Goal: Task Accomplishment & Management: Complete application form

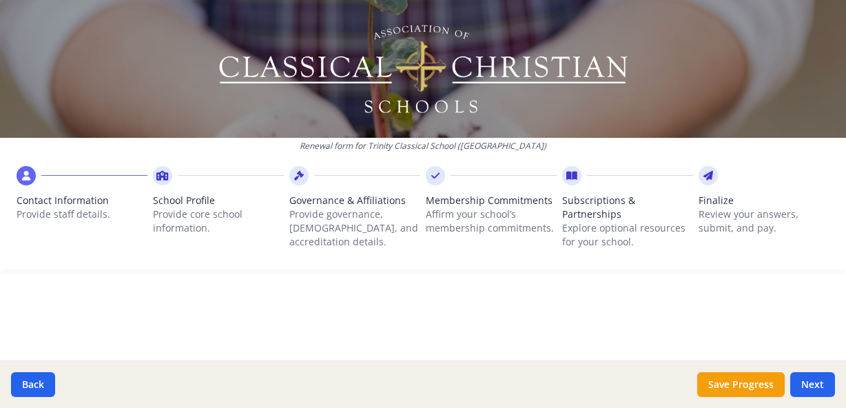
scroll to position [562, 0]
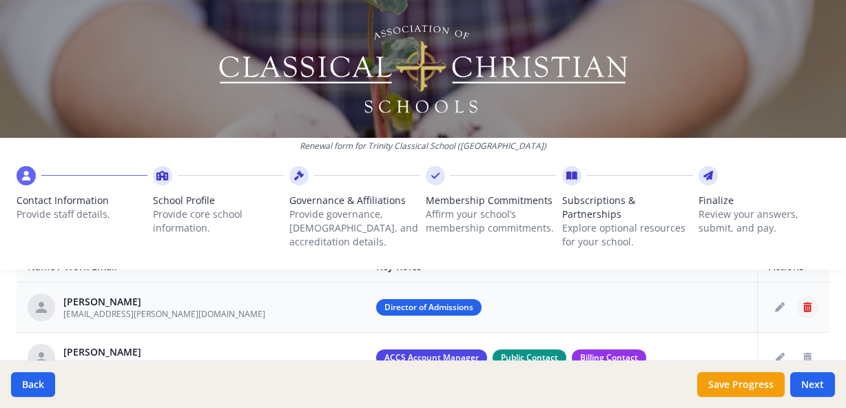
click at [803, 302] on icon "Delete staff" at bounding box center [807, 307] width 8 height 10
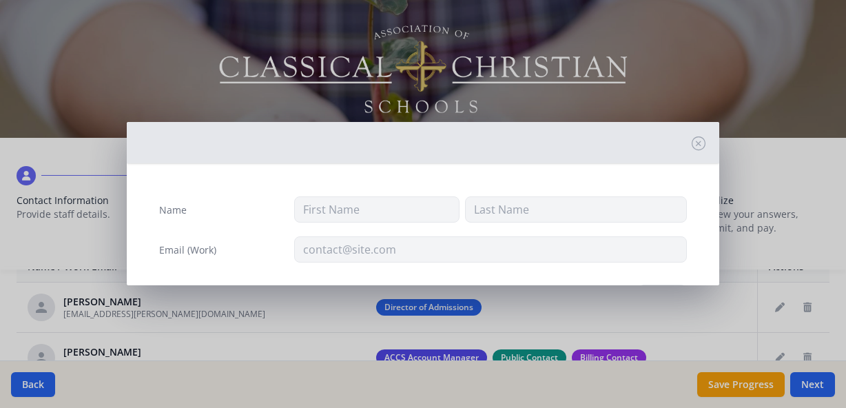
type input "Faith"
type input "[PERSON_NAME]"
type input "[EMAIL_ADDRESS][PERSON_NAME][DOMAIN_NAME]"
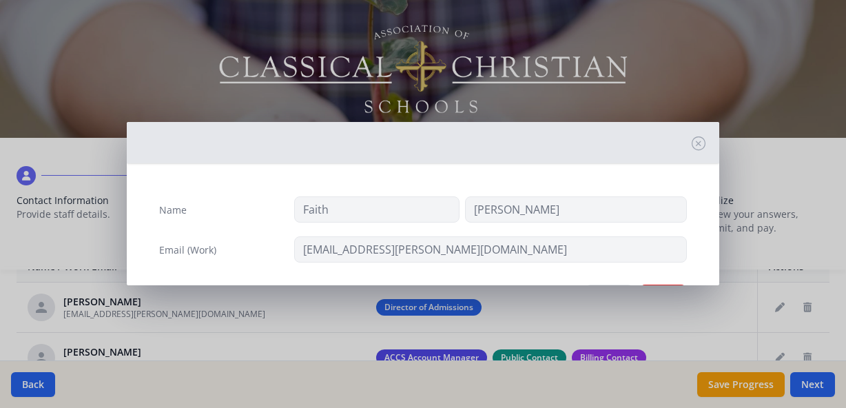
scroll to position [59, 0]
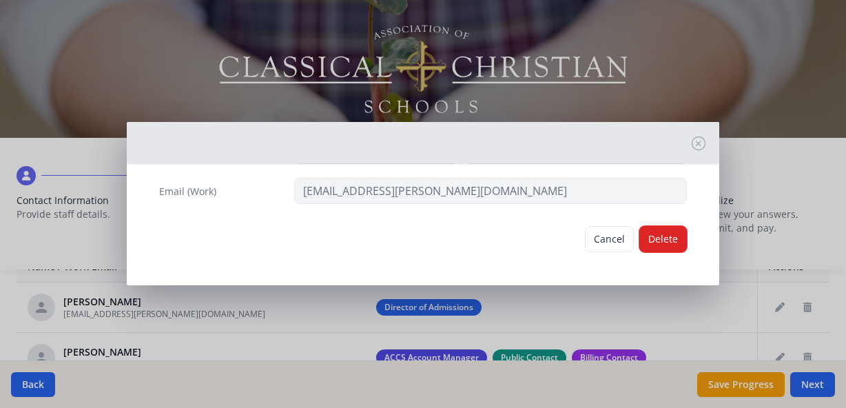
click at [669, 233] on button "Delete" at bounding box center [663, 239] width 48 height 26
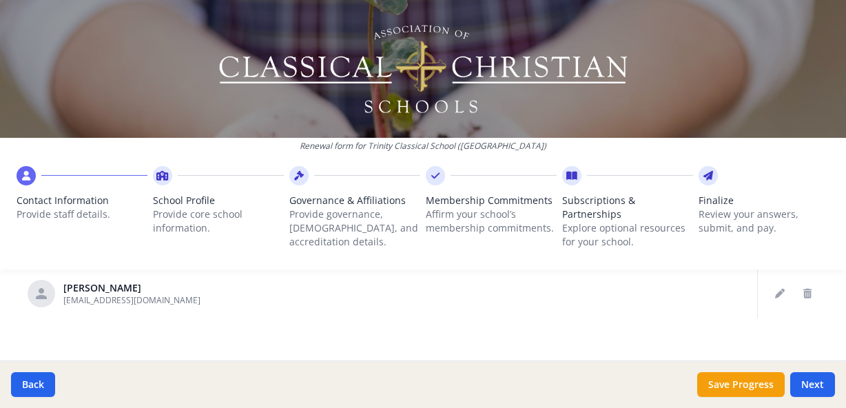
scroll to position [678, 0]
click at [803, 287] on icon "Delete staff" at bounding box center [807, 292] width 8 height 10
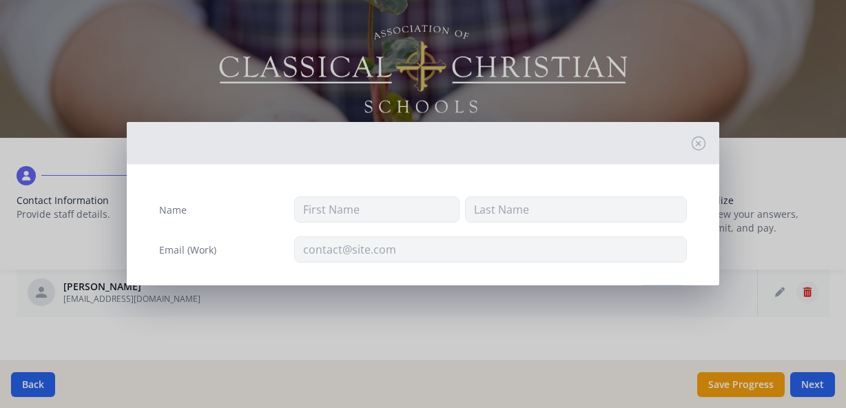
type input "[PERSON_NAME]"
type input "[EMAIL_ADDRESS][DOMAIN_NAME]"
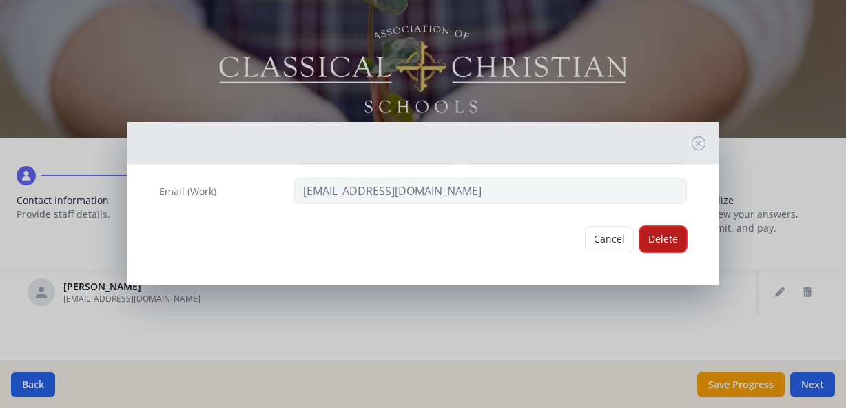
click at [670, 234] on button "Delete" at bounding box center [663, 239] width 48 height 26
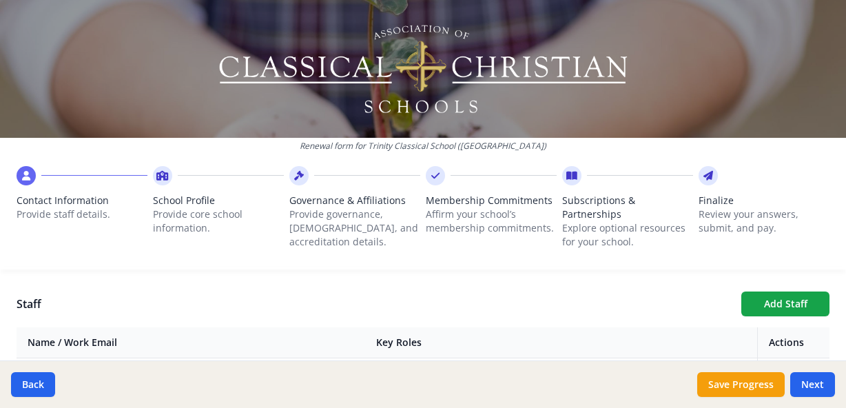
scroll to position [628, 0]
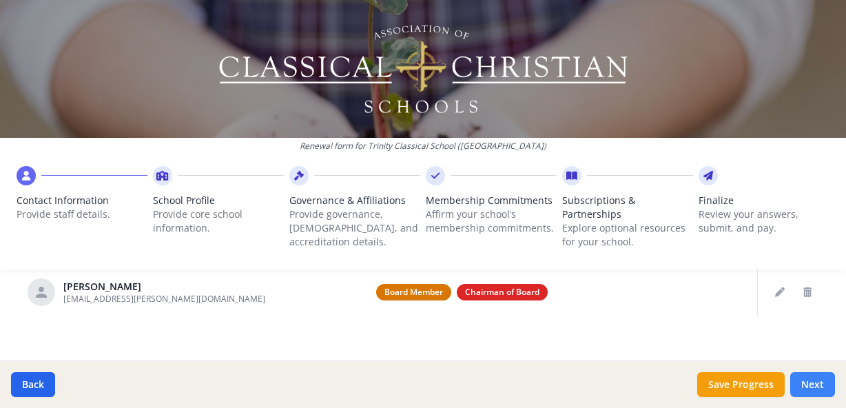
click at [800, 384] on button "Next" at bounding box center [812, 384] width 45 height 25
type input "[PHONE_NUMBER]"
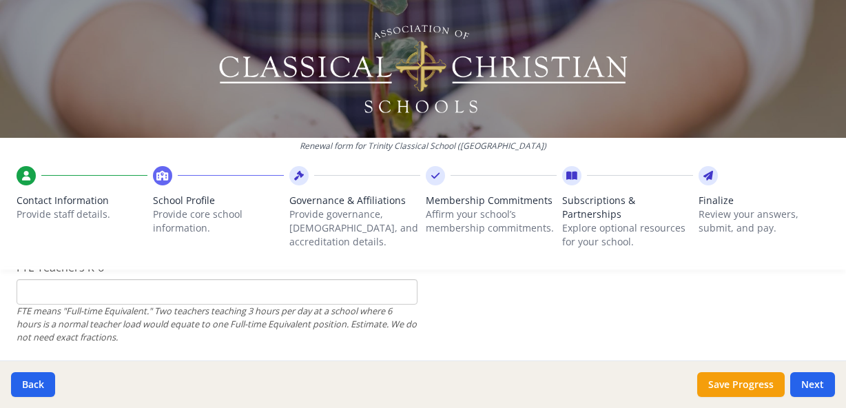
scroll to position [908, 0]
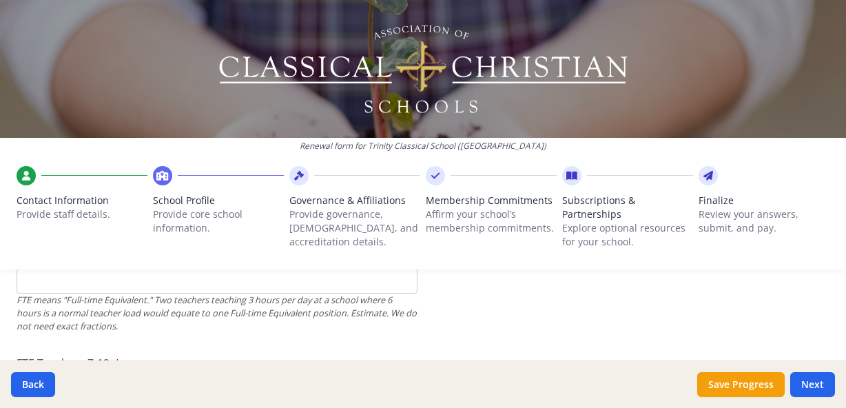
click at [172, 268] on input "FTE Teachers K-6" at bounding box center [217, 280] width 401 height 25
type input "7"
click at [123, 315] on div "FTE means "Full-time Equivalent." Two teachers teaching 3 hours per day at a sc…" at bounding box center [217, 313] width 401 height 40
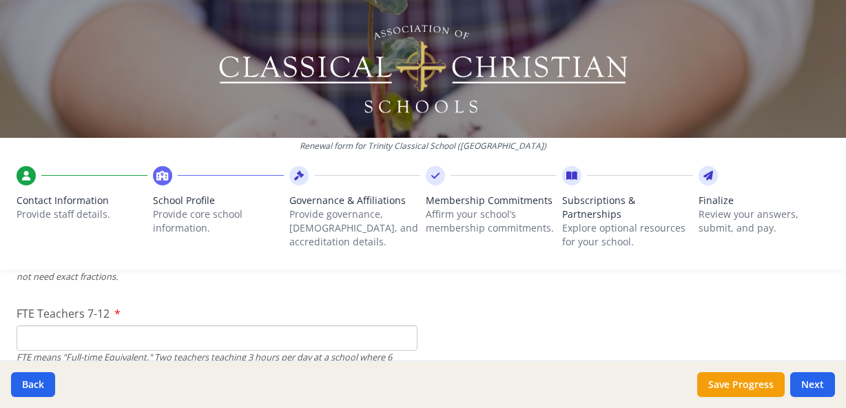
scroll to position [959, 0]
click at [123, 324] on input "FTE Teachers 7-12" at bounding box center [217, 336] width 401 height 25
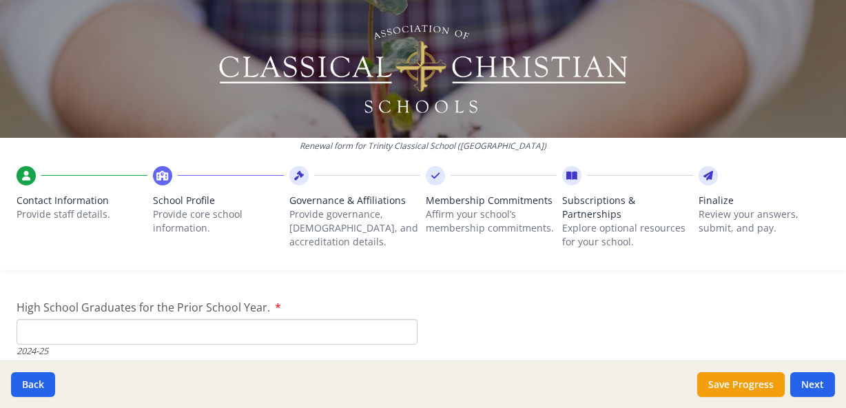
scroll to position [1994, 0]
type input "8"
click at [60, 326] on input "High School Graduates for the Prior School Year." at bounding box center [217, 332] width 401 height 25
type input "4"
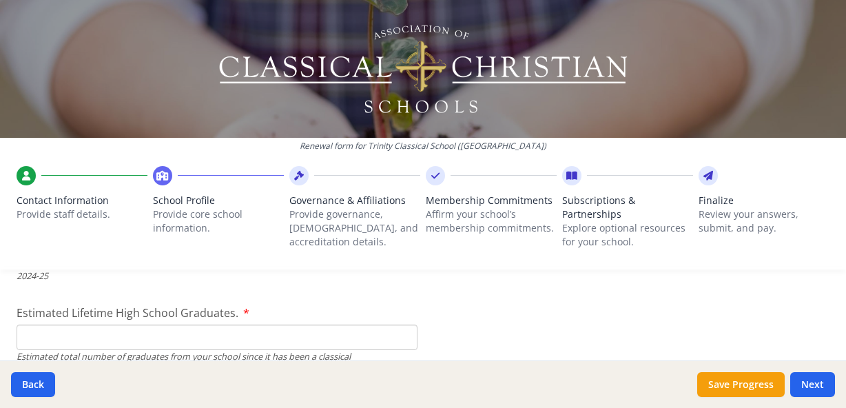
scroll to position [2073, 0]
click at [333, 322] on input "Estimated Lifetime High School Graduates." at bounding box center [217, 334] width 401 height 25
type input "10"
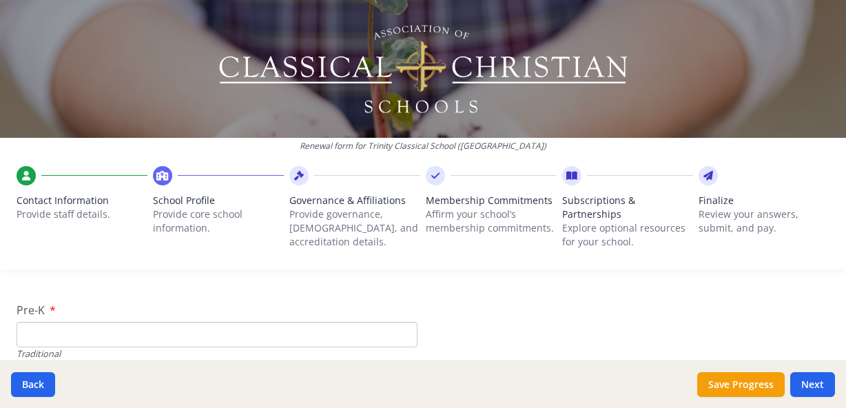
scroll to position [2871, 0]
click at [366, 320] on input "Pre-K" at bounding box center [217, 332] width 401 height 25
click at [138, 320] on input "Pre-K" at bounding box center [217, 332] width 401 height 25
type input "16"
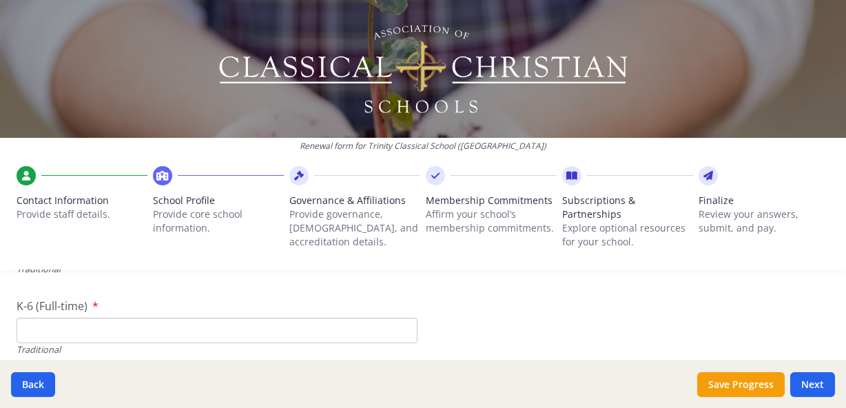
click at [106, 318] on input "K-6 (Full-time)" at bounding box center [217, 330] width 401 height 25
type input "95"
click at [209, 298] on div "K-6 (Full-time) 95 Traditional" at bounding box center [217, 327] width 401 height 59
click at [178, 327] on input "7-12 (Full-time)" at bounding box center [217, 333] width 401 height 25
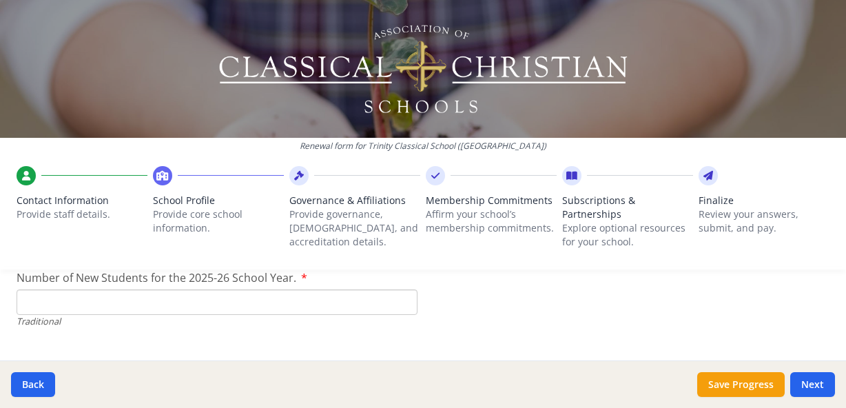
scroll to position [3146, 0]
type input "60"
click at [338, 287] on input "Number of New Students for the 2025-26 School Year." at bounding box center [217, 299] width 401 height 25
type input "25"
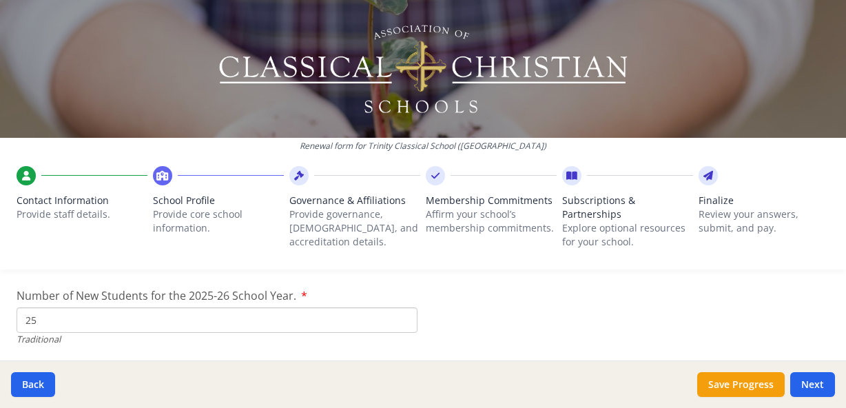
scroll to position [3282, 0]
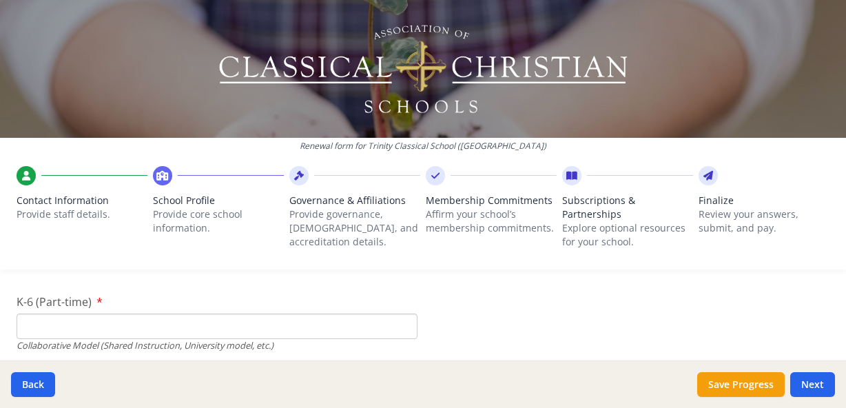
click at [182, 315] on input "K-6 (Part-time)" at bounding box center [217, 325] width 401 height 25
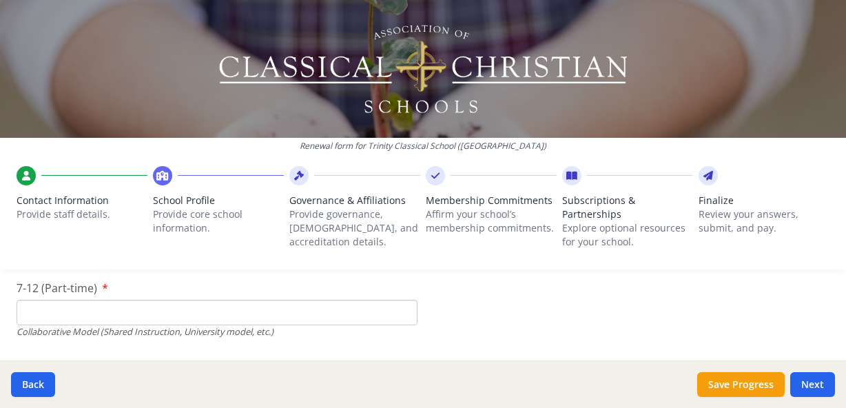
click at [87, 300] on input "7-12 (Part-time)" at bounding box center [217, 312] width 401 height 25
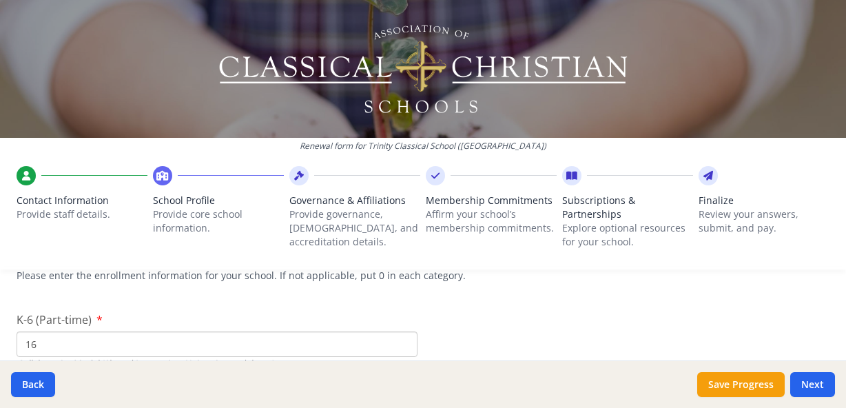
scroll to position [3265, 0]
drag, startPoint x: 45, startPoint y: 330, endPoint x: 24, endPoint y: 329, distance: 21.4
click at [24, 330] on input "16" at bounding box center [217, 342] width 401 height 25
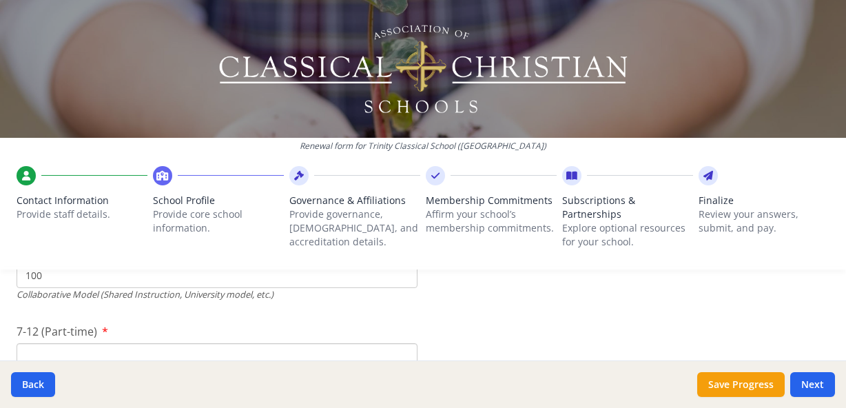
scroll to position [3342, 0]
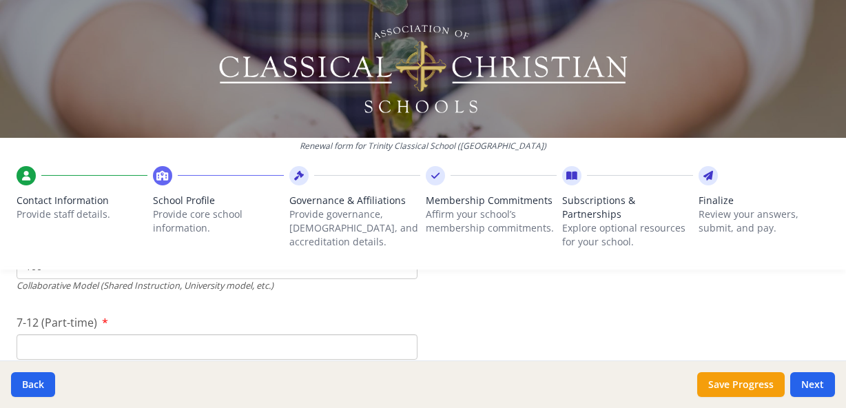
type input "100"
click at [28, 334] on input "7-12 (Part-time)" at bounding box center [217, 346] width 401 height 25
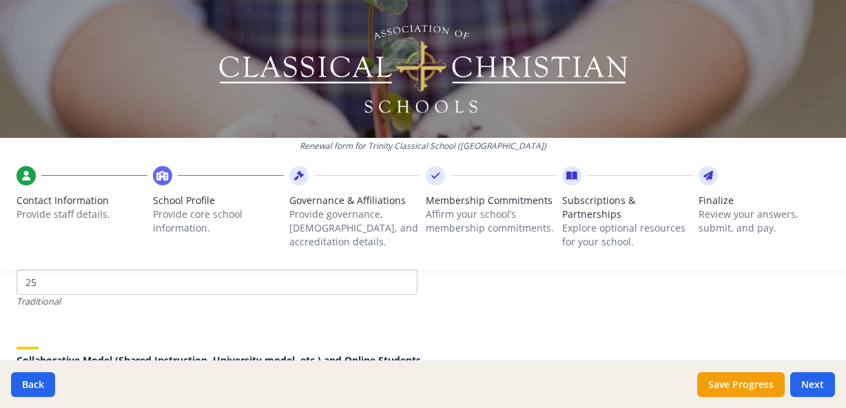
scroll to position [3131, 0]
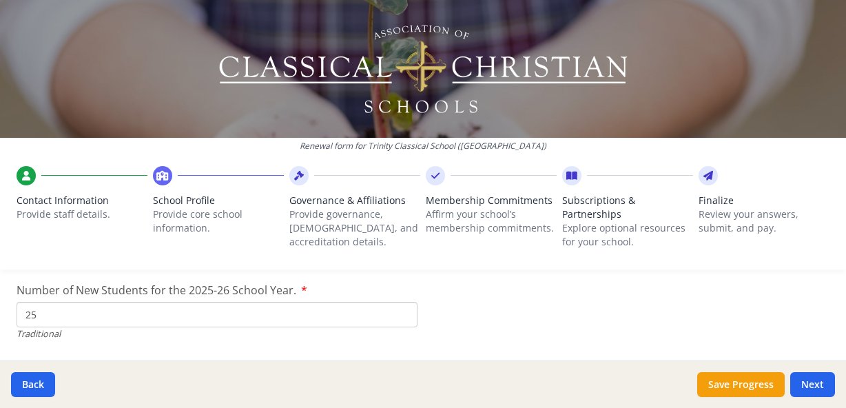
type input "60"
drag, startPoint x: 44, startPoint y: 298, endPoint x: -11, endPoint y: 299, distance: 55.1
click at [0, 299] on html "Renewal form for [GEOGRAPHIC_DATA] ([GEOGRAPHIC_DATA]) Contact Information Prov…" at bounding box center [423, 204] width 846 height 408
type input "0"
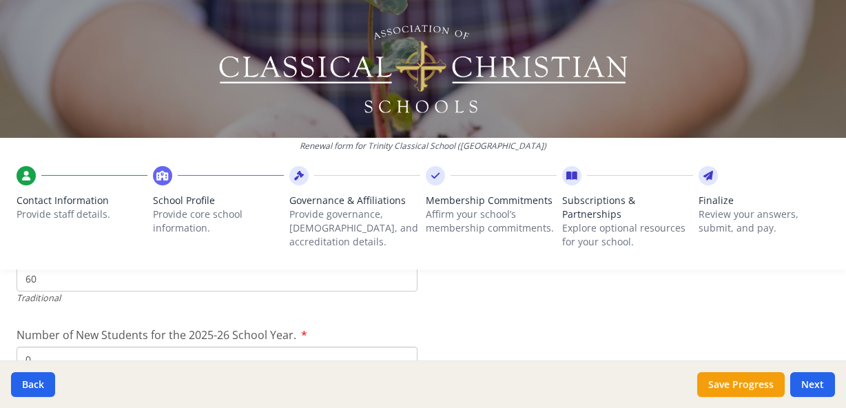
scroll to position [3085, 0]
type input "25"
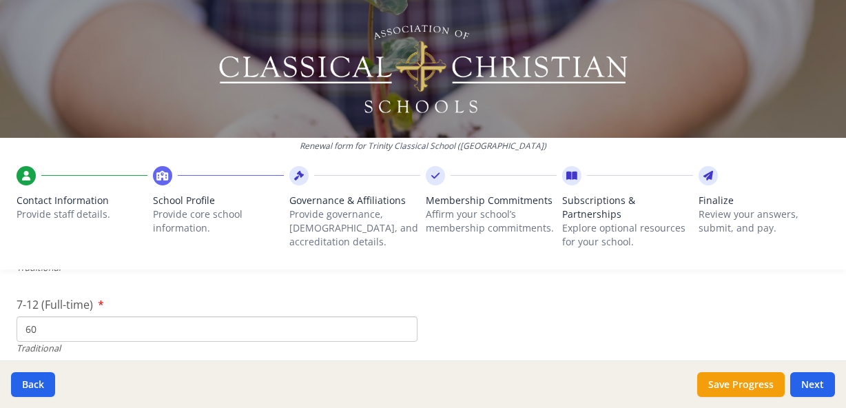
scroll to position [3035, 0]
click at [156, 322] on input "60" at bounding box center [217, 330] width 401 height 25
click at [155, 322] on input "60" at bounding box center [217, 330] width 401 height 25
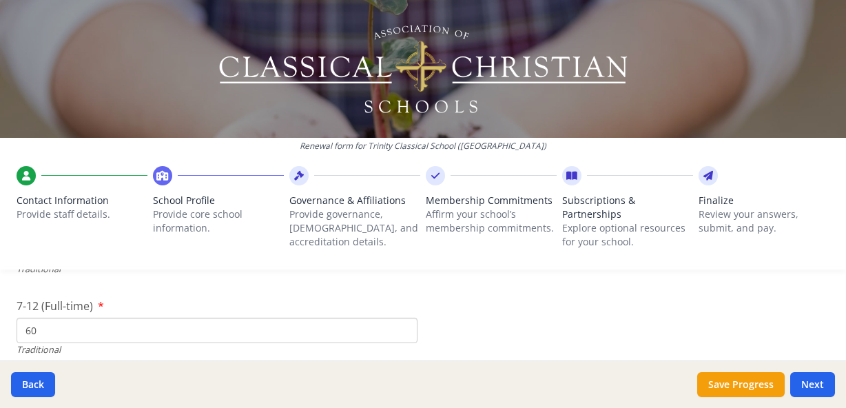
click at [155, 322] on input "60" at bounding box center [217, 330] width 401 height 25
drag, startPoint x: 72, startPoint y: 313, endPoint x: -8, endPoint y: 313, distance: 79.2
click at [0, 313] on html "Renewal form for [GEOGRAPHIC_DATA] ([GEOGRAPHIC_DATA]) Contact Information Prov…" at bounding box center [423, 204] width 846 height 408
type input "0"
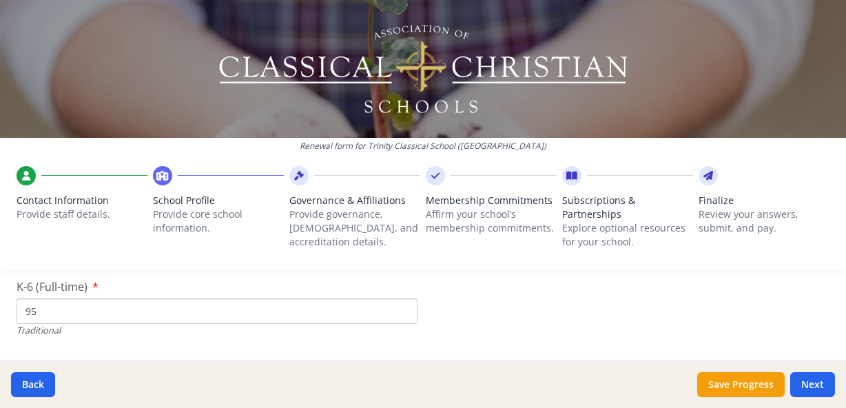
drag, startPoint x: 66, startPoint y: 303, endPoint x: -34, endPoint y: 300, distance: 99.9
click at [0, 300] on html "Renewal form for [GEOGRAPHIC_DATA] ([GEOGRAPHIC_DATA]) Contact Information Prov…" at bounding box center [423, 204] width 846 height 408
type input "0"
drag, startPoint x: 65, startPoint y: 293, endPoint x: -21, endPoint y: 295, distance: 86.1
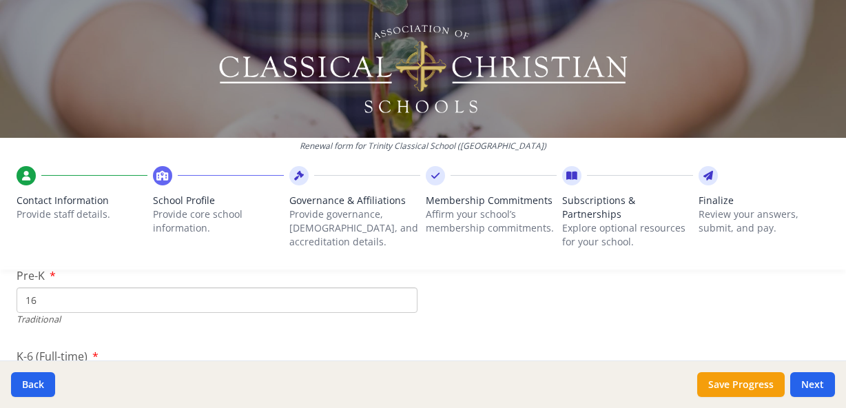
click at [0, 295] on html "Renewal form for [GEOGRAPHIC_DATA] ([GEOGRAPHIC_DATA]) Contact Information Prov…" at bounding box center [423, 204] width 846 height 408
drag, startPoint x: 50, startPoint y: 283, endPoint x: 6, endPoint y: 284, distance: 44.8
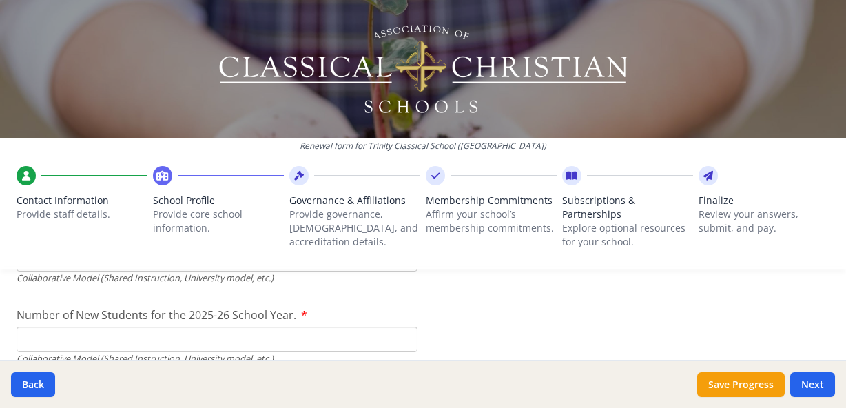
scroll to position [3431, 0]
type input "0"
click at [147, 28] on input "Number of New Students for the 2025-26 School Year." at bounding box center [217, 14] width 401 height 25
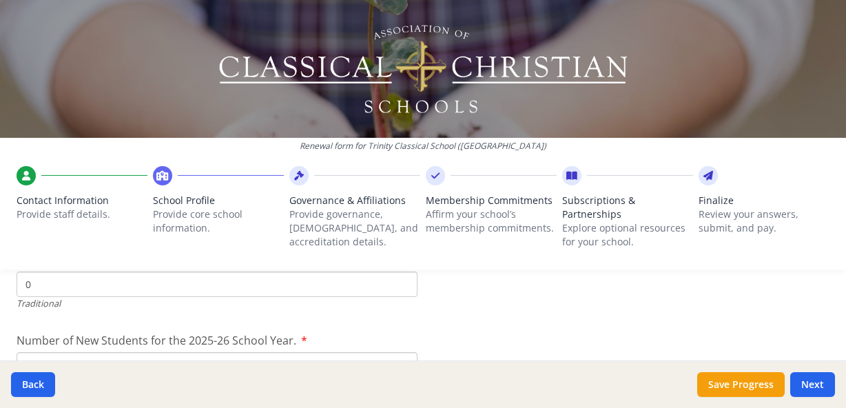
scroll to position [3082, 0]
drag, startPoint x: 55, startPoint y: 345, endPoint x: 3, endPoint y: 342, distance: 52.4
type input "0"
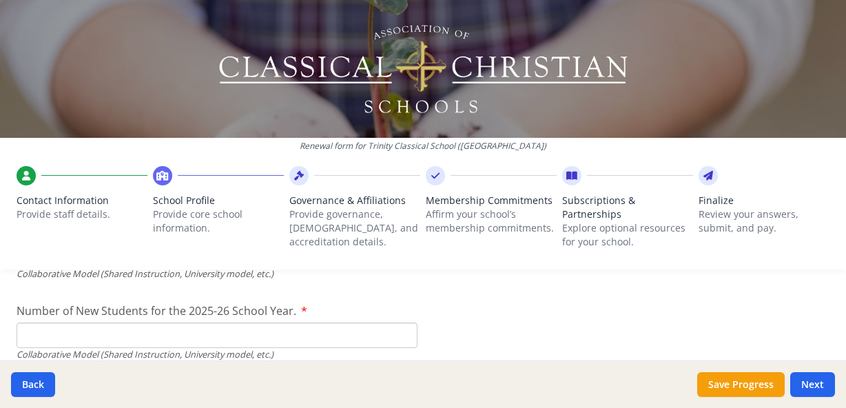
scroll to position [3446, 0]
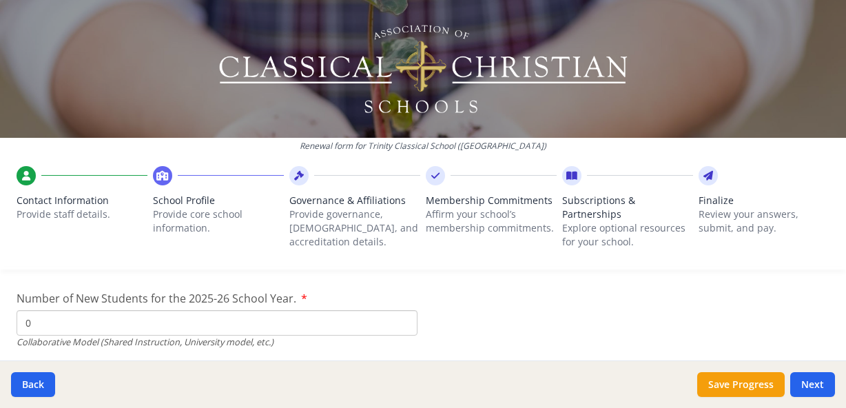
click at [404, 12] on input "0" at bounding box center [217, -1] width 401 height 25
click at [361, 12] on input "0" at bounding box center [217, -1] width 401 height 25
drag, startPoint x: 314, startPoint y: 302, endPoint x: -34, endPoint y: 301, distance: 348.6
click at [0, 301] on html "Renewal form for [GEOGRAPHIC_DATA] ([GEOGRAPHIC_DATA]) Contact Information Prov…" at bounding box center [423, 204] width 846 height 408
type input "25"
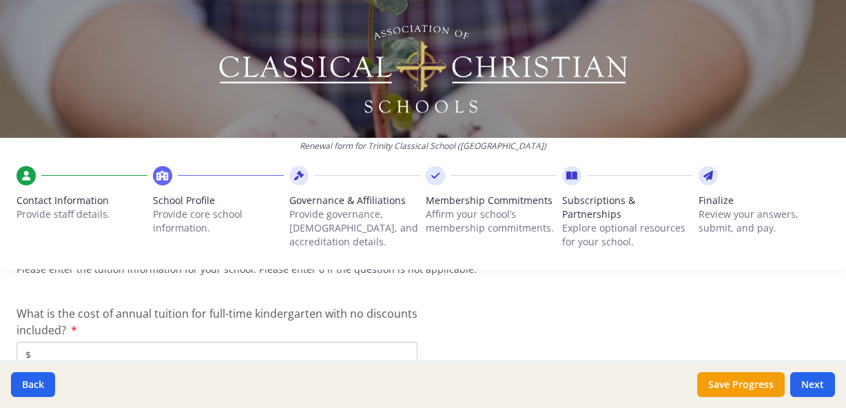
scroll to position [3615, 0]
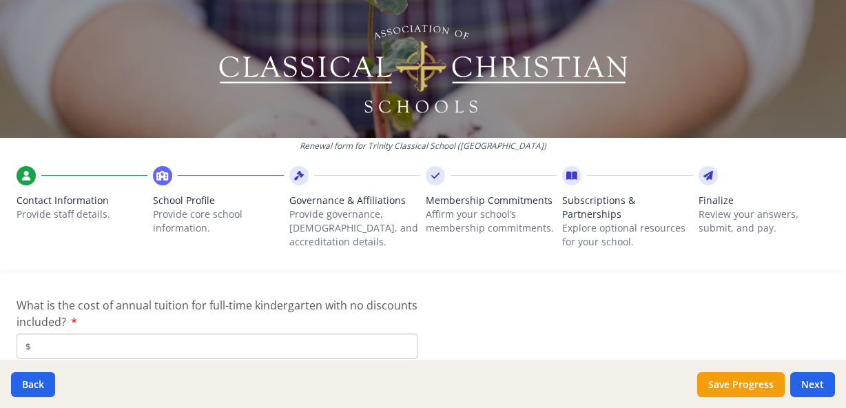
click at [351, 333] on input "$" at bounding box center [217, 345] width 401 height 25
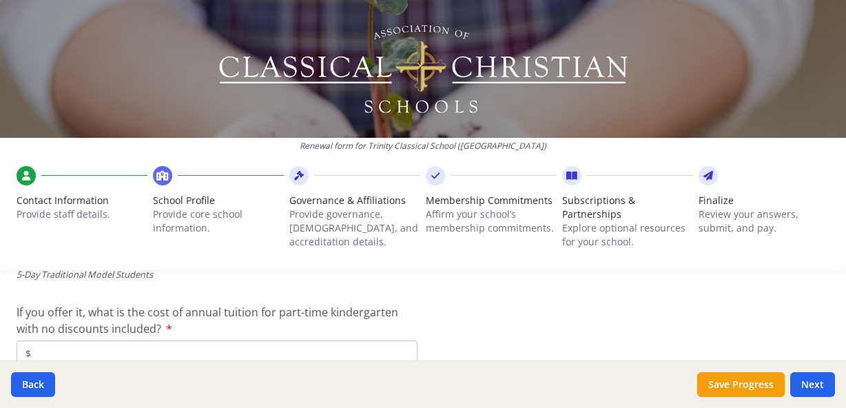
scroll to position [3724, 0]
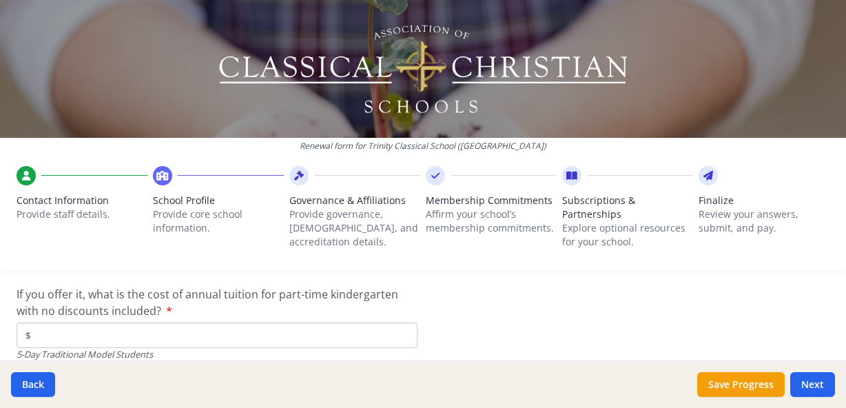
type input "$0"
click at [279, 322] on input "$" at bounding box center [217, 334] width 401 height 25
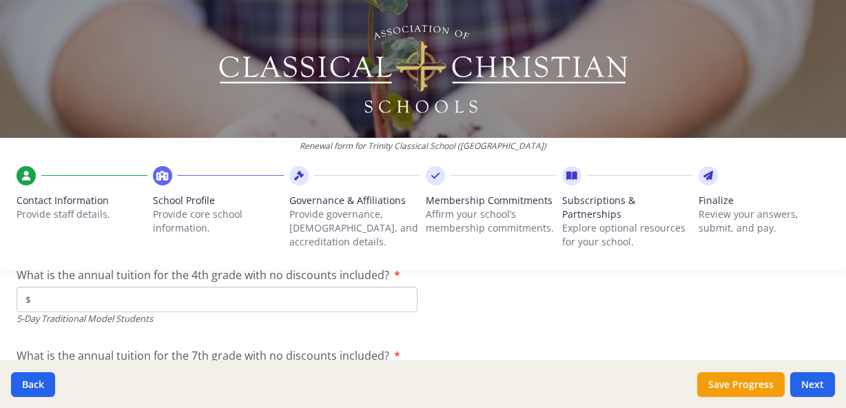
scroll to position [3829, 0]
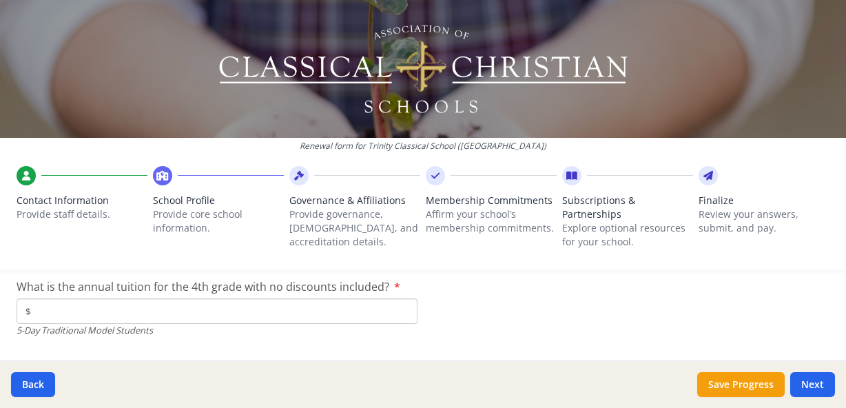
type input "$0"
click at [224, 298] on input "$" at bounding box center [217, 310] width 401 height 25
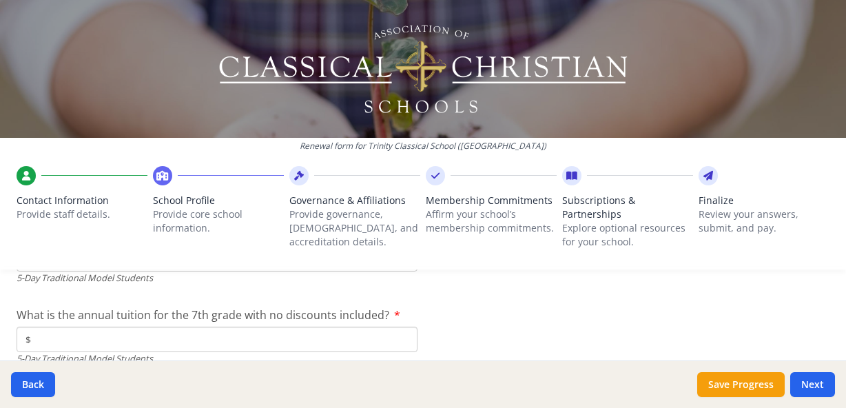
scroll to position [3903, 0]
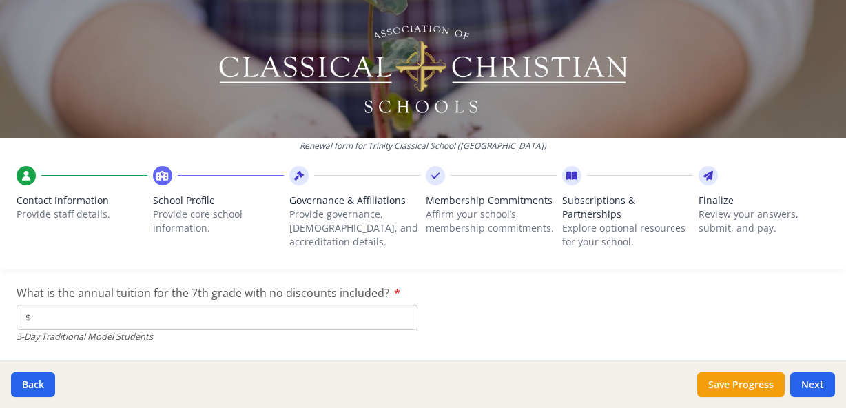
type input "$0"
click at [222, 304] on input "$" at bounding box center [217, 316] width 401 height 25
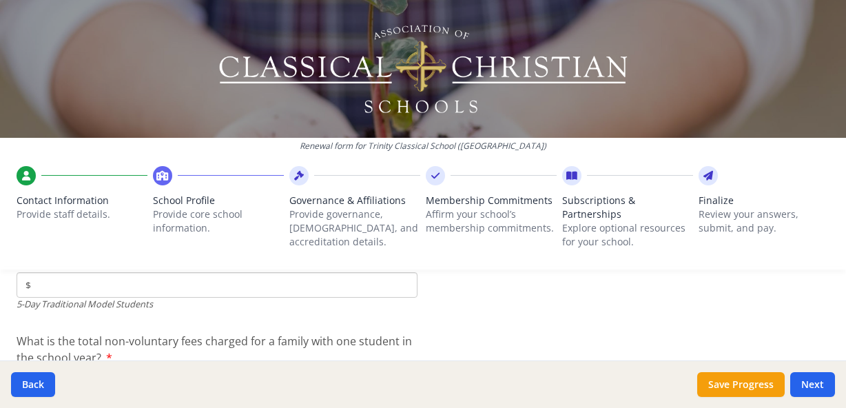
scroll to position [4030, 0]
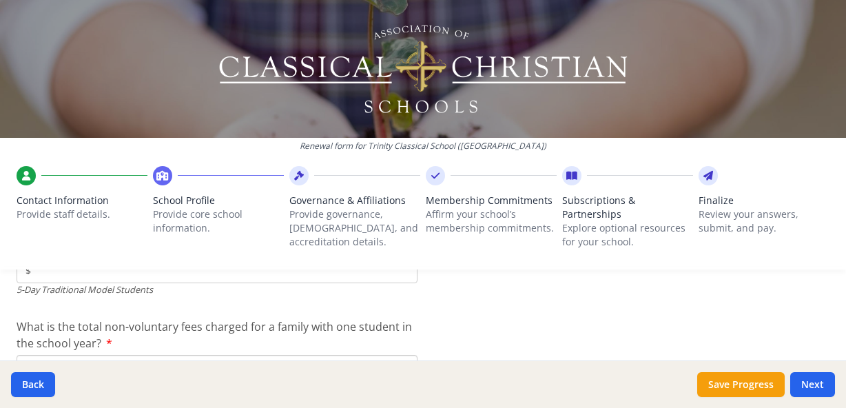
type input "$0"
click at [225, 267] on input "$" at bounding box center [217, 270] width 401 height 25
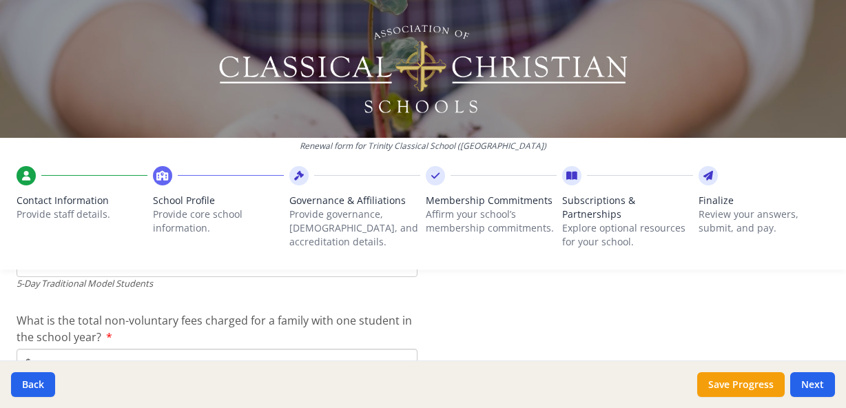
scroll to position [4035, 0]
type input "$0"
click at [220, 350] on input "$" at bounding box center [217, 362] width 401 height 25
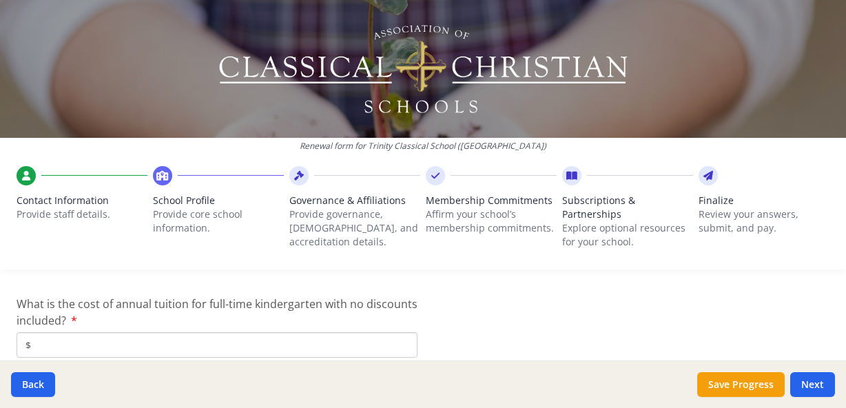
scroll to position [4252, 0]
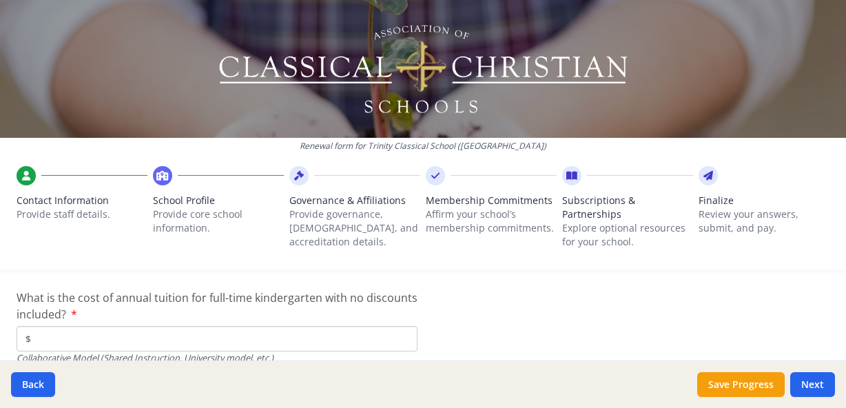
type input "$0"
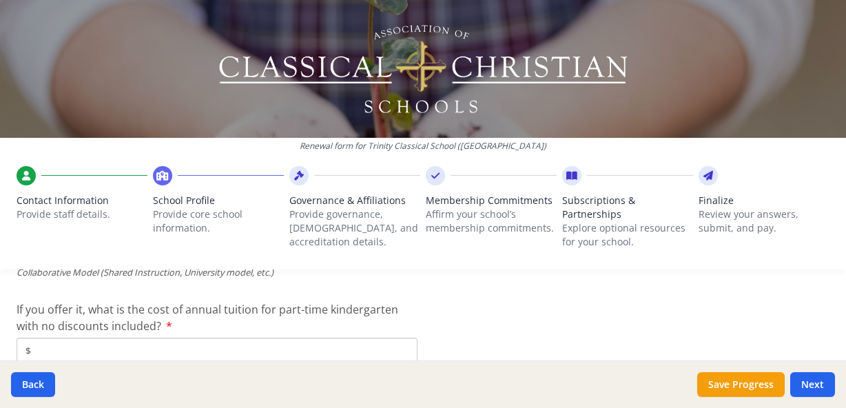
scroll to position [4344, 0]
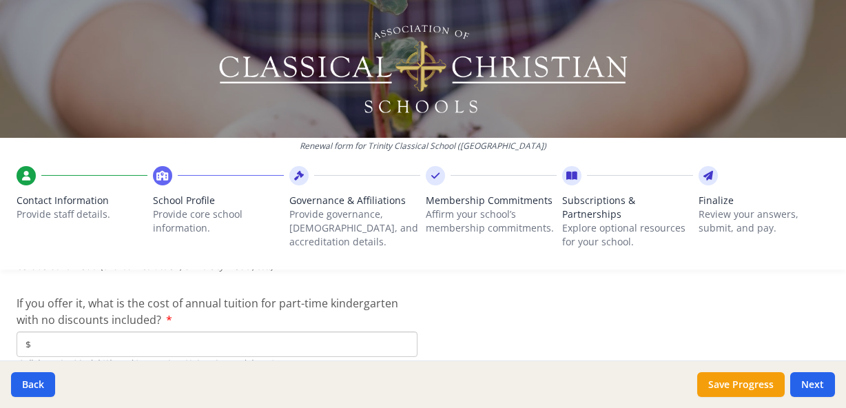
type input "$7 000"
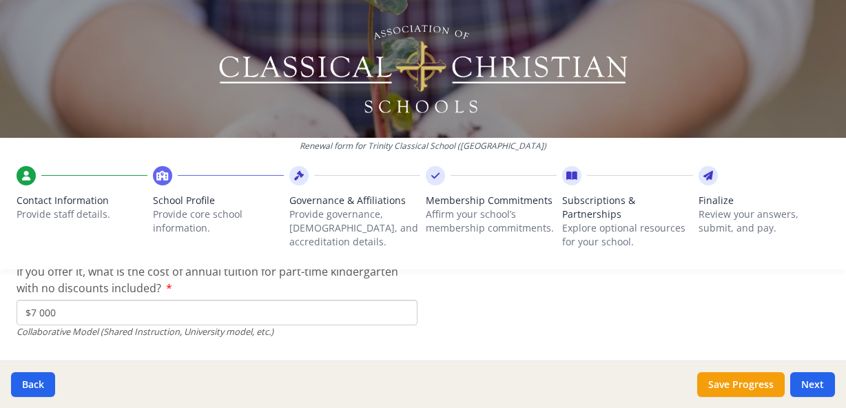
scroll to position [4373, 0]
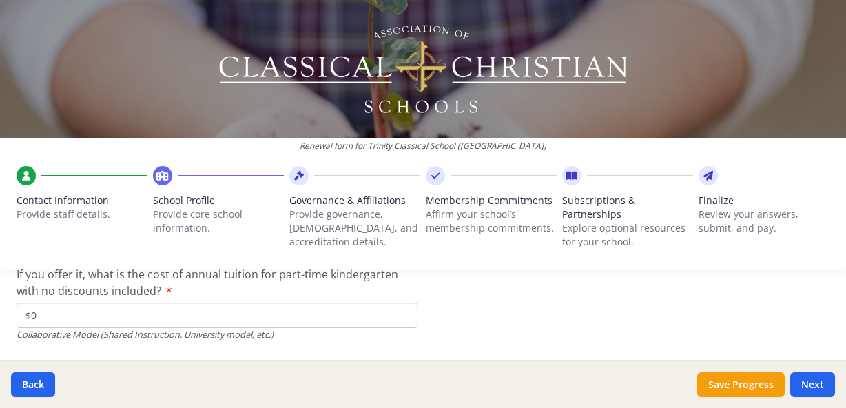
type input "$0"
click at [381, 263] on div "Renewal form for [GEOGRAPHIC_DATA] ([GEOGRAPHIC_DATA]) Contact Information Prov…" at bounding box center [423, 140] width 846 height 280
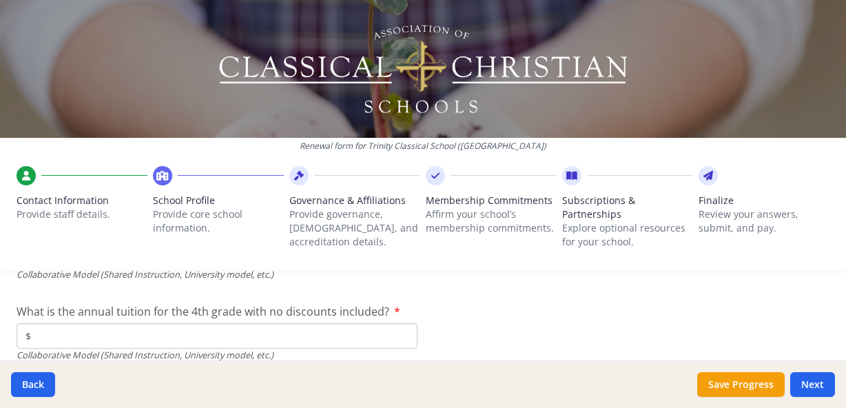
scroll to position [4432, 0]
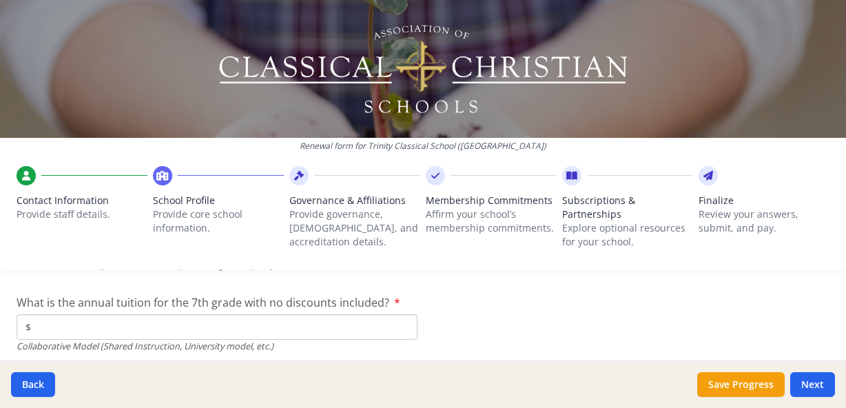
scroll to position [4524, 0]
type input "$7 000"
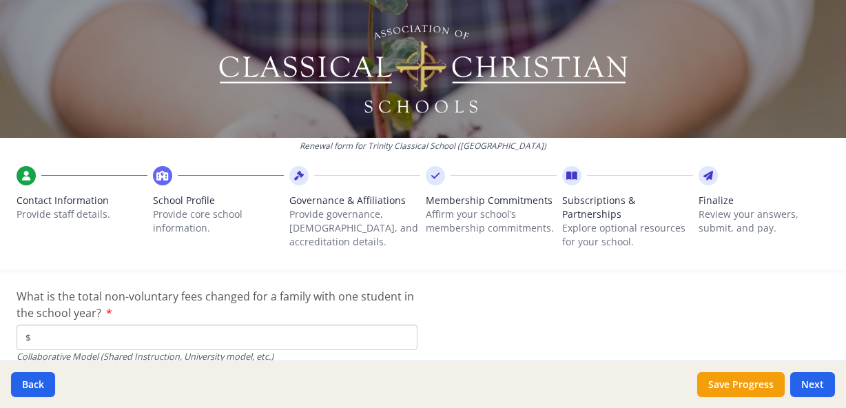
scroll to position [4692, 0]
type input "$7 000"
click at [282, 324] on input "$" at bounding box center [217, 334] width 401 height 25
type input "$300"
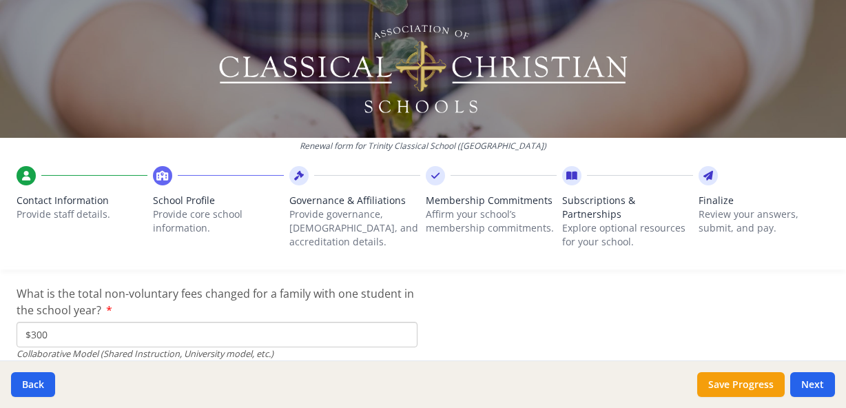
scroll to position [4736, 0]
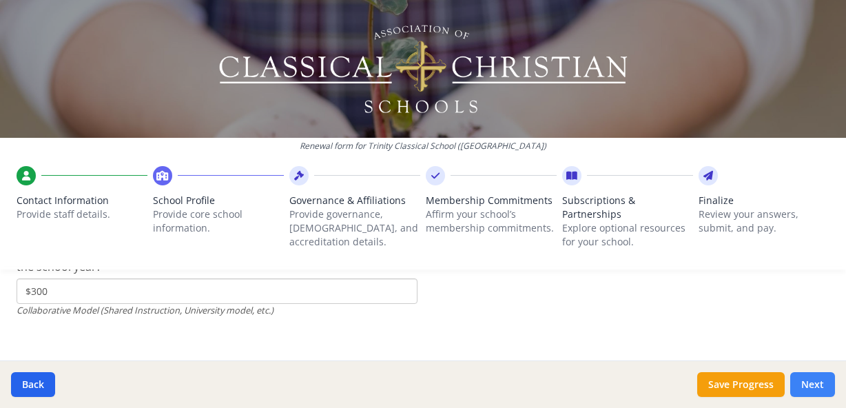
click at [809, 381] on button "Next" at bounding box center [812, 384] width 45 height 25
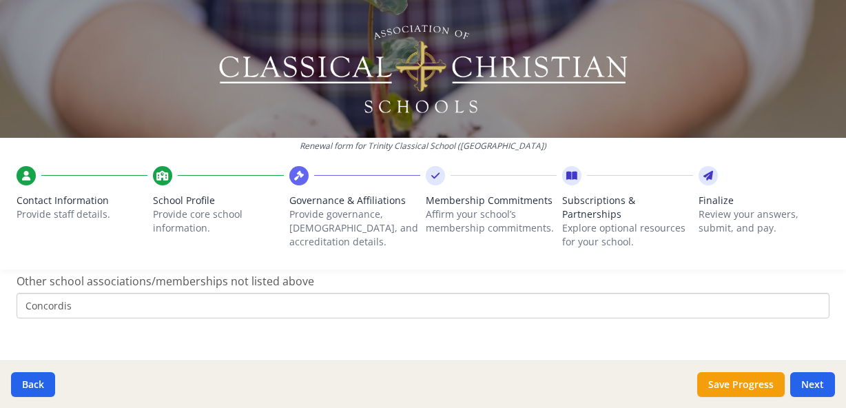
scroll to position [1219, 0]
click at [814, 385] on button "Next" at bounding box center [812, 384] width 45 height 25
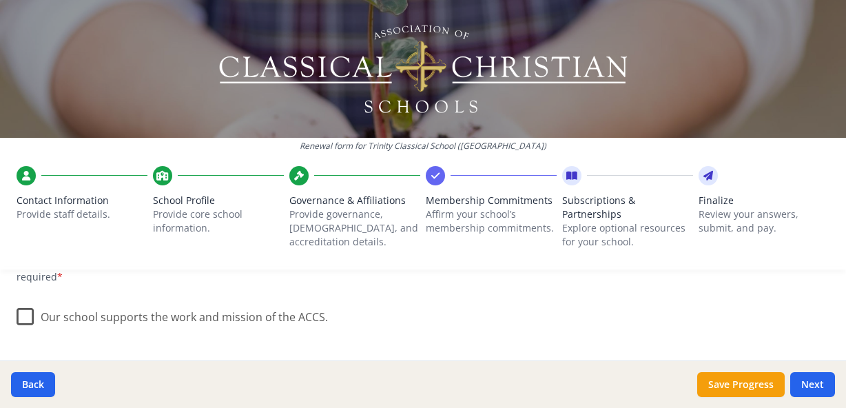
scroll to position [219, 0]
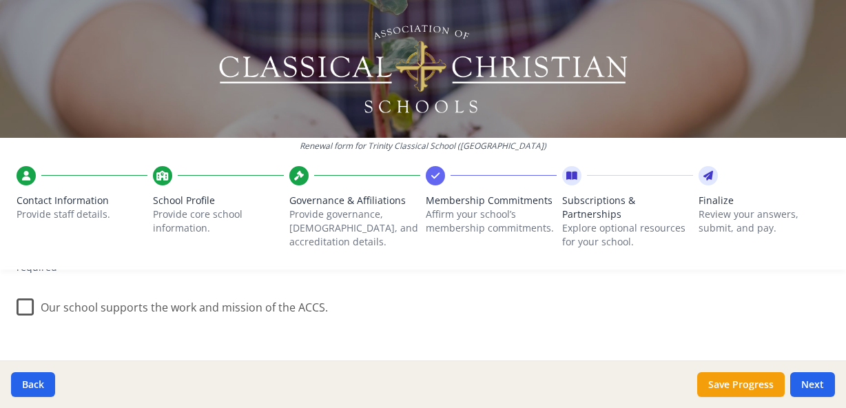
click at [27, 289] on label "Our school supports the work and mission of the ACCS." at bounding box center [172, 304] width 311 height 30
click at [0, 0] on input "Our school supports the work and mission of the ACCS." at bounding box center [0, 0] width 0 height 0
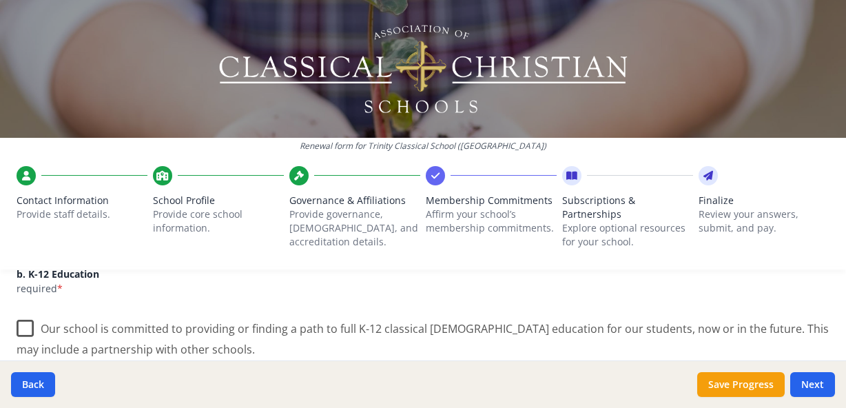
scroll to position [327, 0]
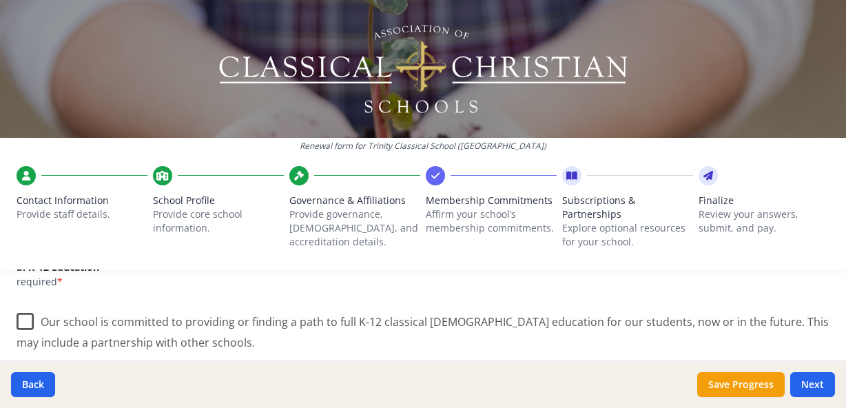
click at [25, 306] on label "Our school is committed to providing or finding a path to full K-12 classical […" at bounding box center [423, 327] width 813 height 46
click at [0, 0] on input "Our school is committed to providing or finding a path to full K-12 classical […" at bounding box center [0, 0] width 0 height 0
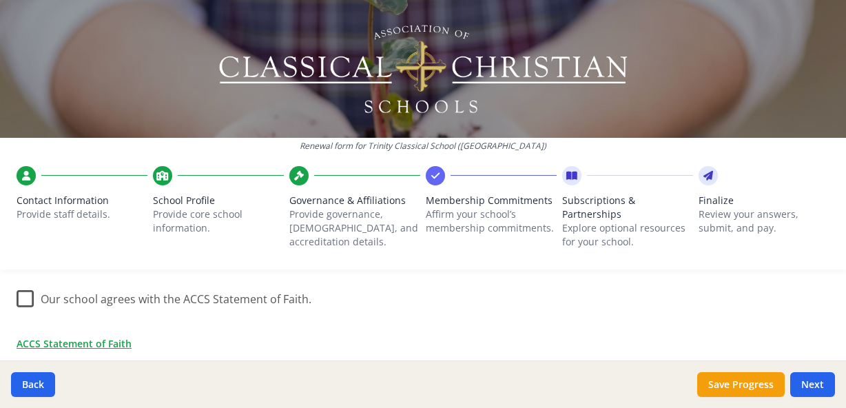
scroll to position [495, 0]
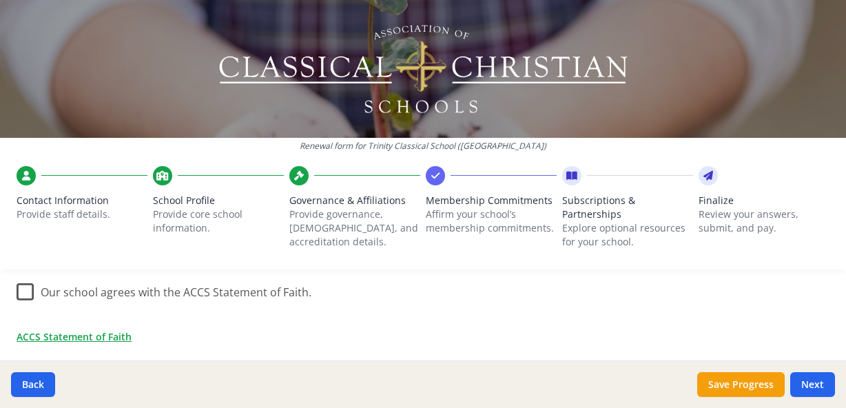
click at [28, 284] on label "Our school agrees with the ACCS Statement of Faith." at bounding box center [164, 289] width 295 height 30
click at [0, 0] on input "Our school agrees with the ACCS Statement of Faith." at bounding box center [0, 0] width 0 height 0
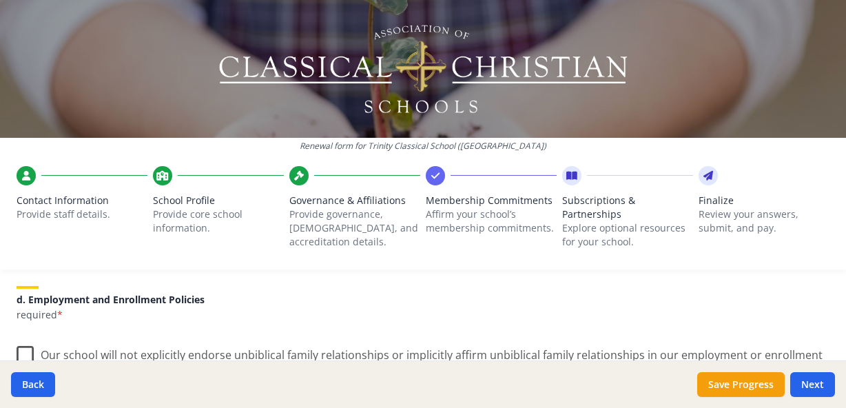
scroll to position [608, 0]
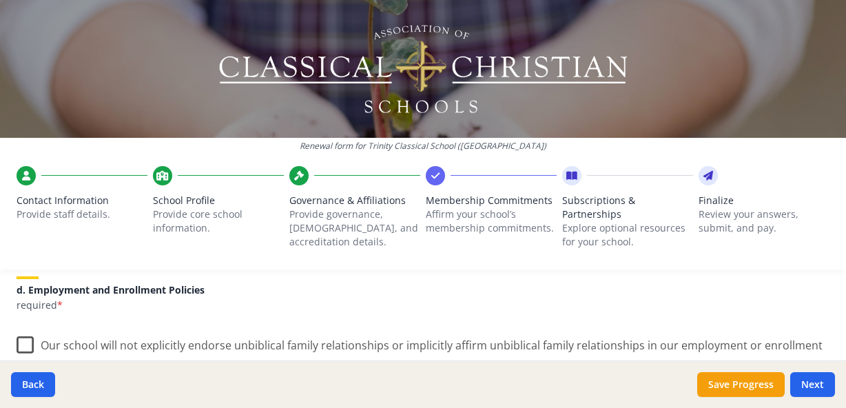
click at [29, 329] on label "Our school will not explicitly endorse unbiblical family relationships or impli…" at bounding box center [423, 350] width 813 height 46
click at [0, 0] on input "Our school will not explicitly endorse unbiblical family relationships or impli…" at bounding box center [0, 0] width 0 height 0
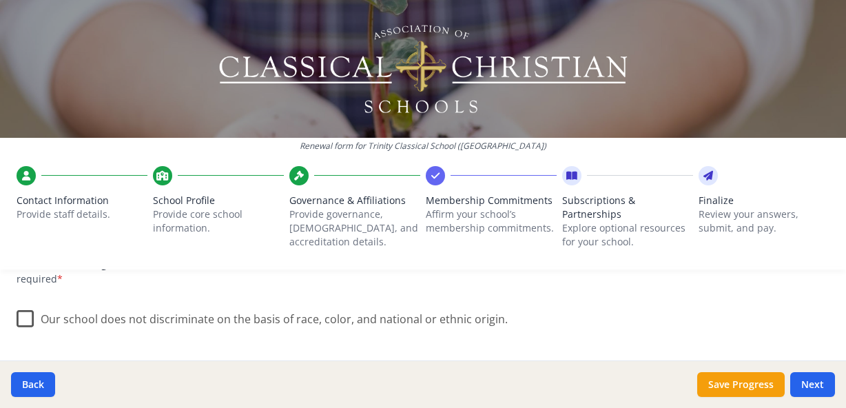
scroll to position [817, 0]
click at [23, 300] on label "Our school does not discriminate on the basis of race, color, and national or e…" at bounding box center [262, 315] width 491 height 30
click at [0, 0] on input "Our school does not discriminate on the basis of race, color, and national or e…" at bounding box center [0, 0] width 0 height 0
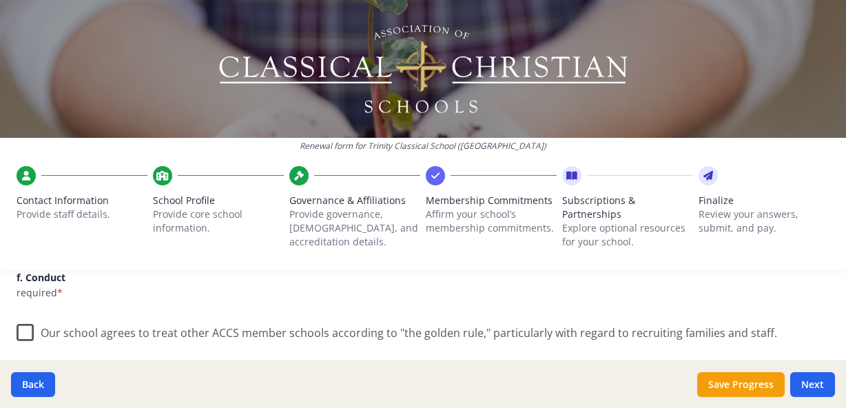
scroll to position [929, 0]
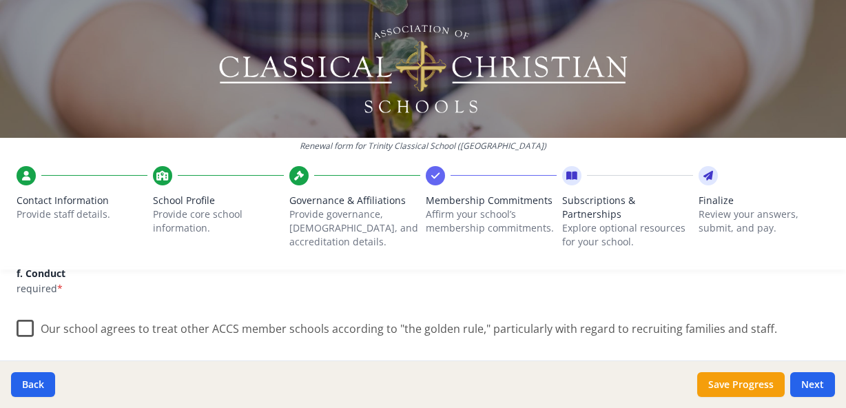
click at [25, 312] on label "Our school agrees to treat other ACCS member schools according to "the golden r…" at bounding box center [397, 326] width 760 height 30
click at [0, 0] on input "Our school agrees to treat other ACCS member schools according to "the golden r…" at bounding box center [0, 0] width 0 height 0
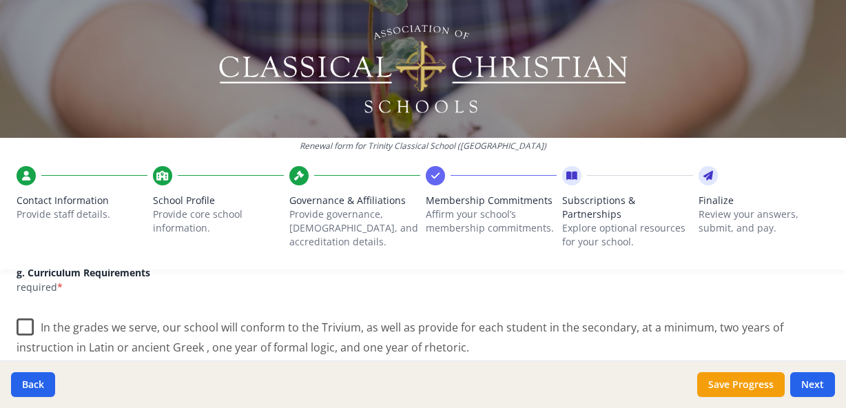
scroll to position [1053, 0]
click at [25, 312] on label "In the grades we serve, our school will conform to the Trivium, as well as prov…" at bounding box center [423, 332] width 813 height 46
click at [0, 0] on input "In the grades we serve, our school will conform to the Trivium, as well as prov…" at bounding box center [0, 0] width 0 height 0
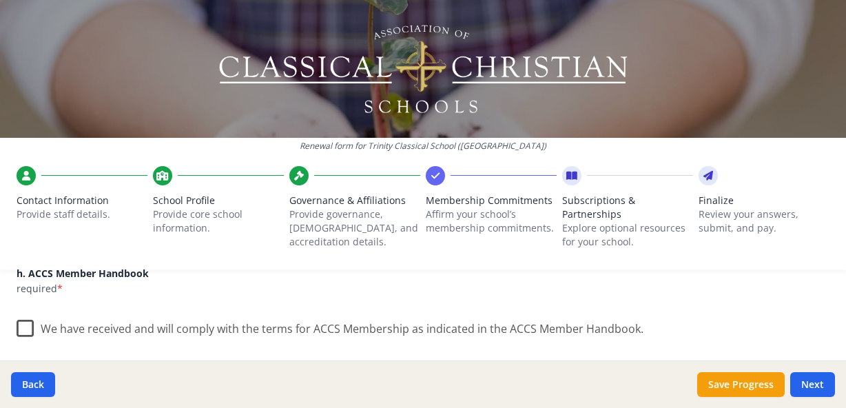
scroll to position [1194, 0]
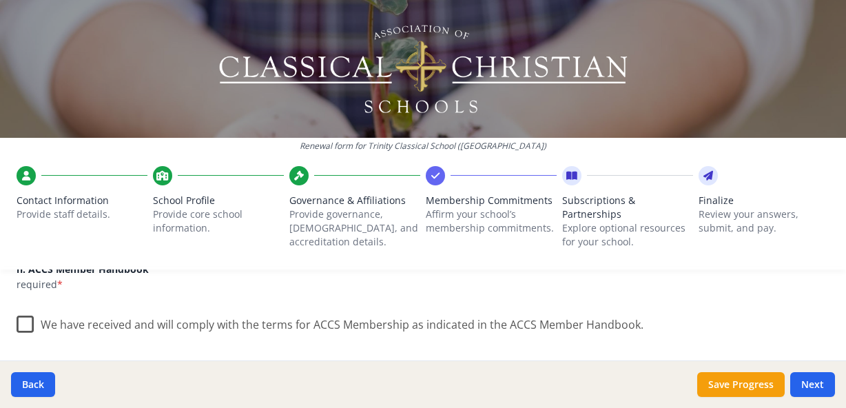
click at [189, 315] on label "We have received and will comply with the terms for ACCS Membership as indicate…" at bounding box center [330, 322] width 627 height 30
click at [0, 0] on input "We have received and will comply with the terms for ACCS Membership as indicate…" at bounding box center [0, 0] width 0 height 0
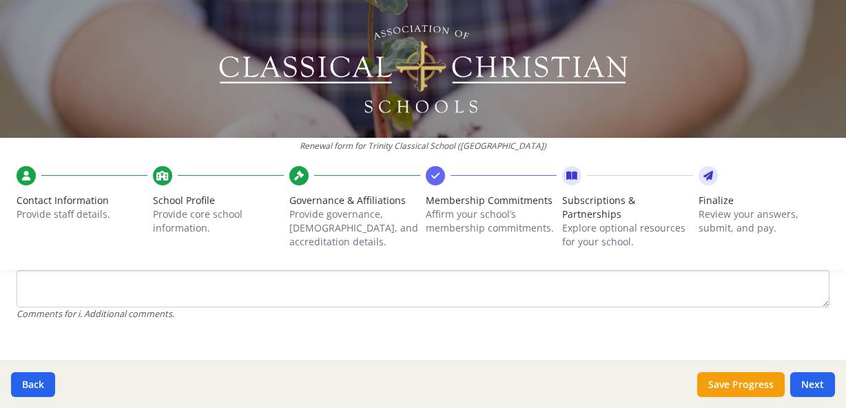
scroll to position [1418, 0]
click at [829, 384] on button "Next" at bounding box center [812, 384] width 45 height 25
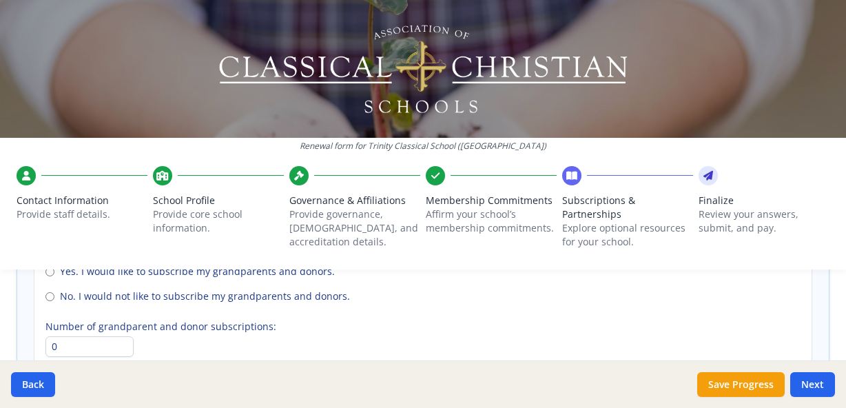
scroll to position [1097, 0]
click at [54, 287] on label "No. I would not like to subscribe my grandparents and donors." at bounding box center [422, 294] width 755 height 14
click at [54, 290] on input "No. I would not like to subscribe my grandparents and donors." at bounding box center [49, 294] width 9 height 9
radio input "true"
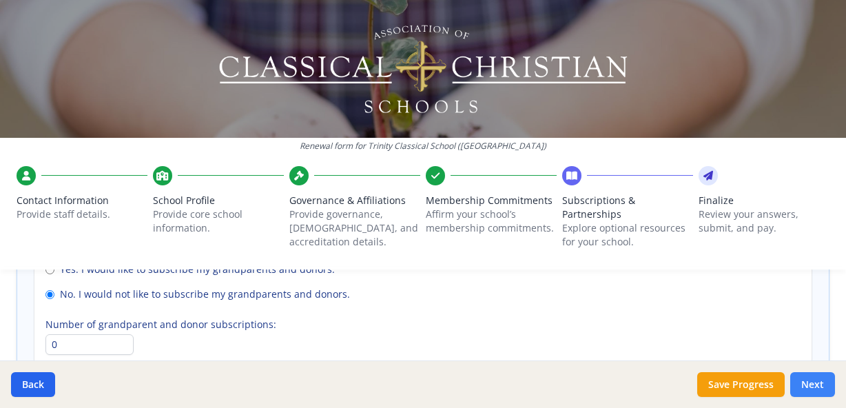
click at [814, 380] on button "Next" at bounding box center [812, 384] width 45 height 25
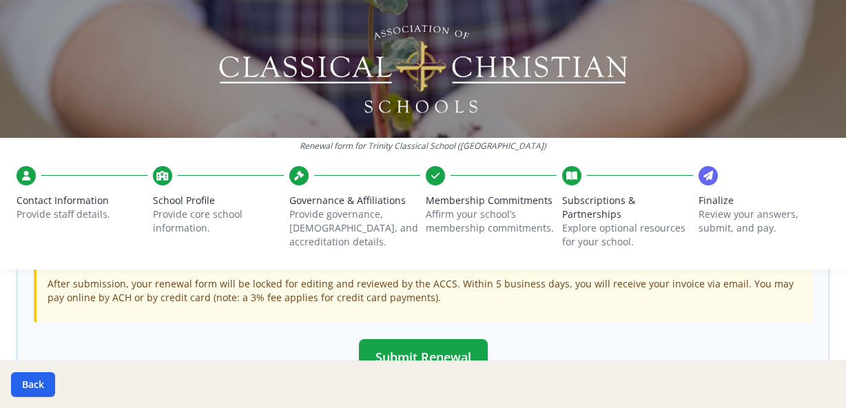
scroll to position [489, 0]
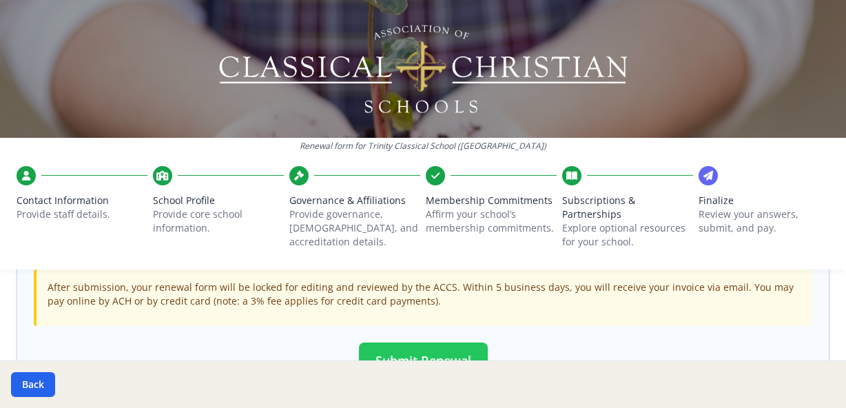
click at [455, 342] on button "Submit Renewal" at bounding box center [423, 360] width 129 height 36
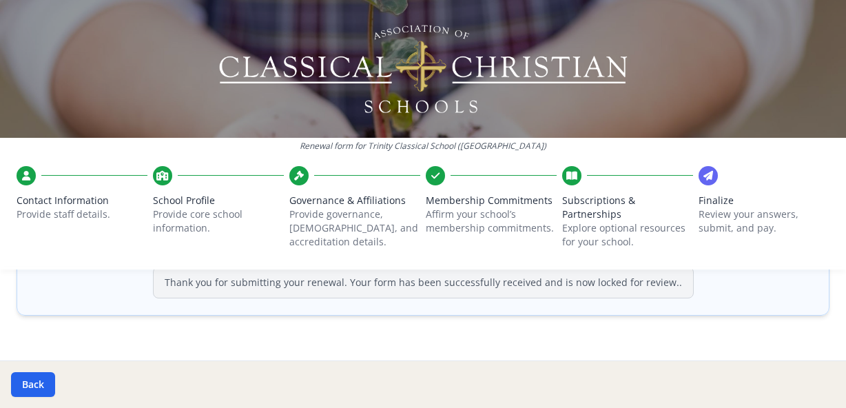
scroll to position [580, 0]
